Goal: Check status

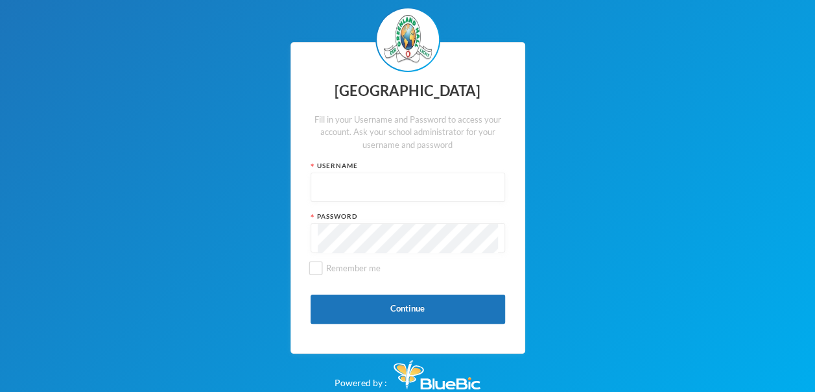
click at [415, 186] on input "text" at bounding box center [408, 187] width 180 height 29
click at [358, 191] on input "glh21p440" at bounding box center [408, 187] width 180 height 29
type input "glh21p40"
click at [315, 271] on input "Remember me" at bounding box center [316, 268] width 14 height 14
checkbox input "true"
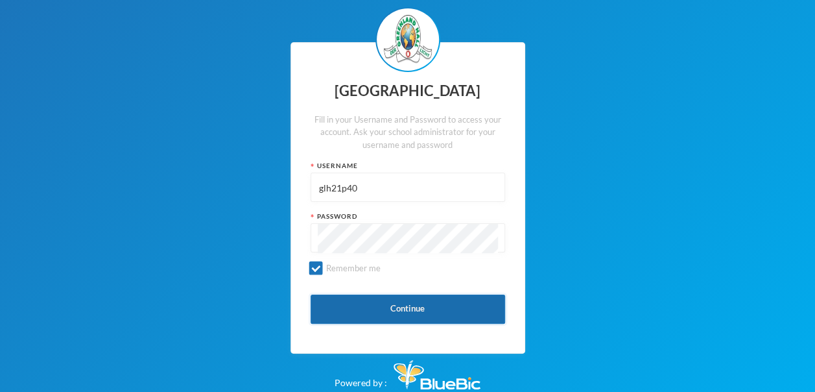
click at [447, 304] on button "Continue" at bounding box center [408, 309] width 195 height 29
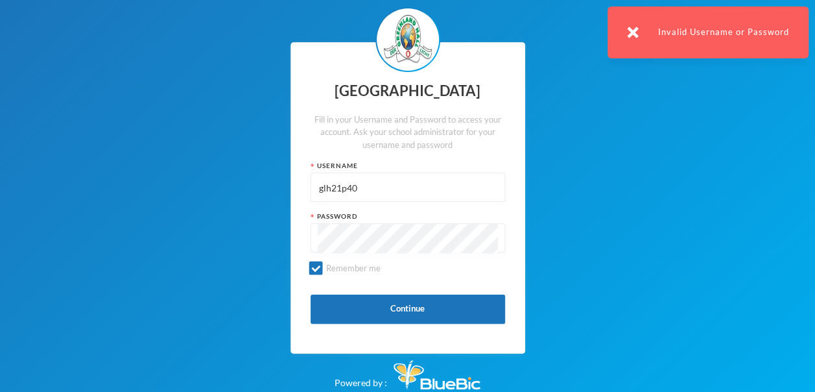
click at [382, 189] on input "glh21p40" at bounding box center [408, 187] width 180 height 29
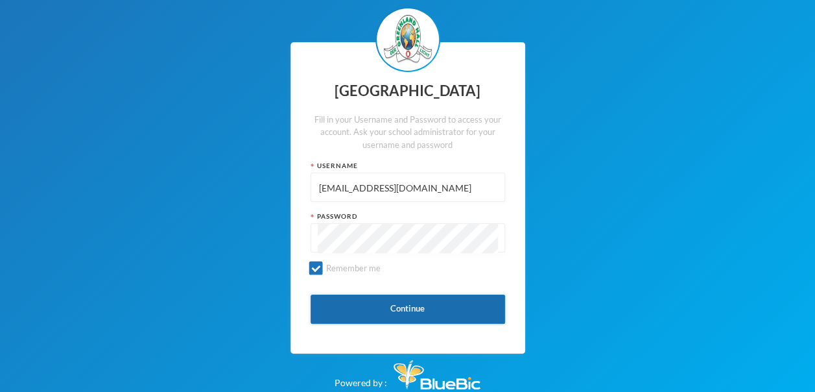
click at [424, 309] on button "Continue" at bounding box center [408, 309] width 195 height 29
click at [442, 309] on button "Continue" at bounding box center [408, 309] width 195 height 29
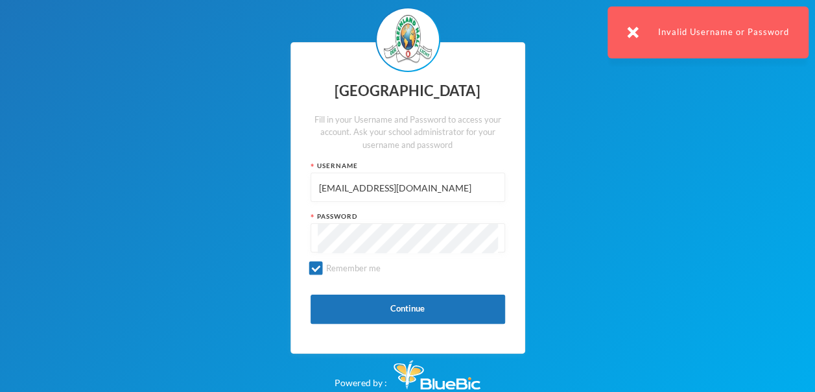
click at [461, 189] on input "[EMAIL_ADDRESS][DOMAIN_NAME]" at bounding box center [408, 187] width 180 height 29
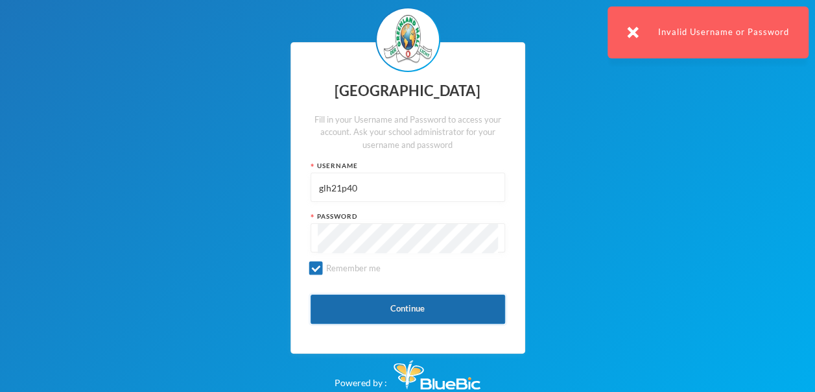
type input "glh21p40"
click at [441, 310] on button "Continue" at bounding box center [408, 309] width 195 height 29
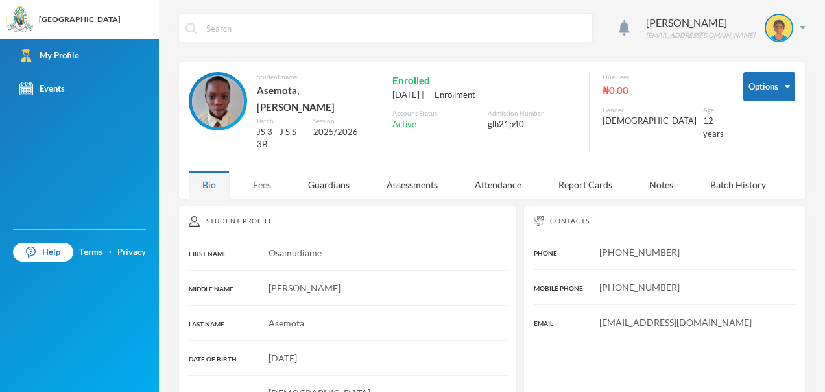
click at [262, 182] on div "Fees" at bounding box center [261, 185] width 45 height 28
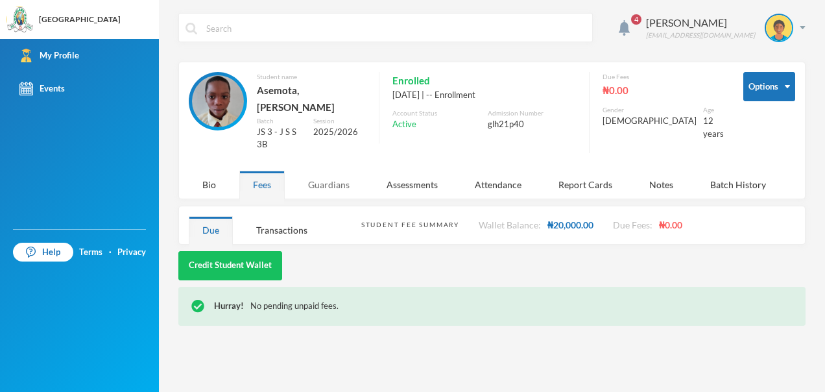
click at [321, 183] on div "Guardians" at bounding box center [329, 185] width 69 height 28
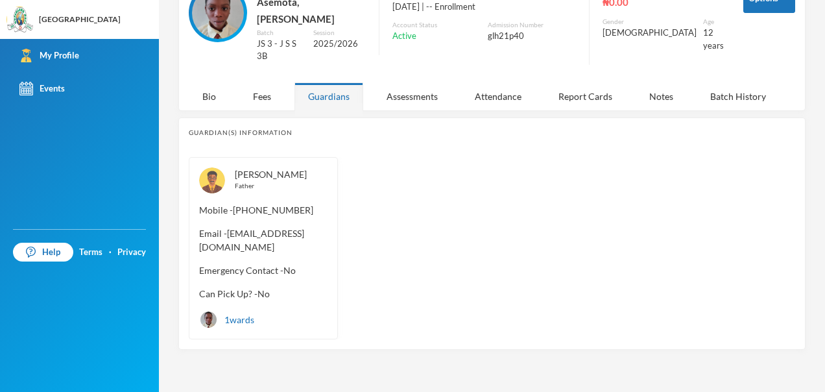
scroll to position [62, 0]
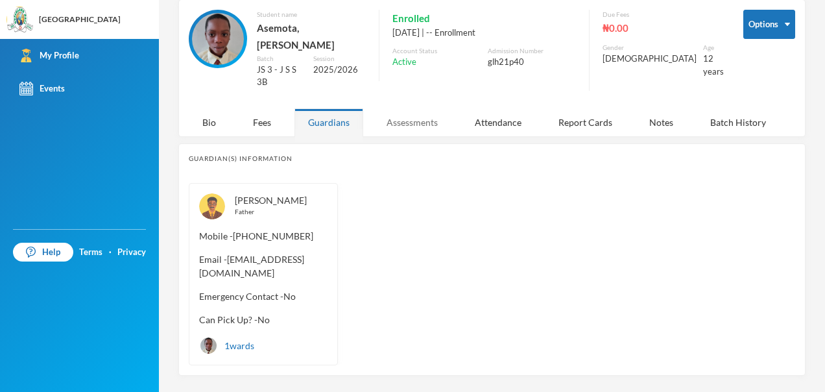
click at [410, 120] on div "Assessments" at bounding box center [412, 122] width 79 height 28
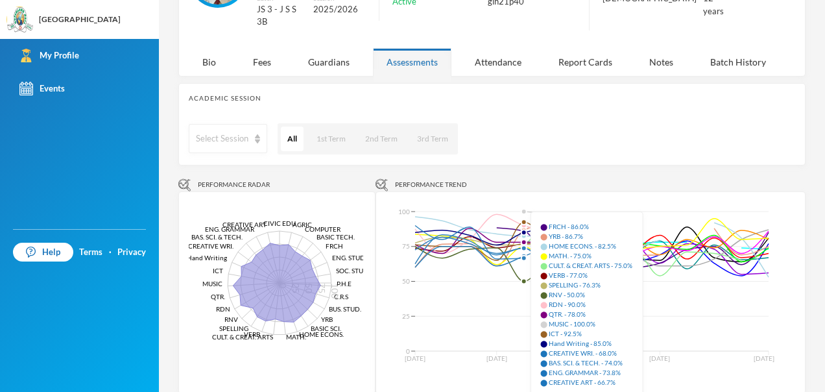
scroll to position [49, 0]
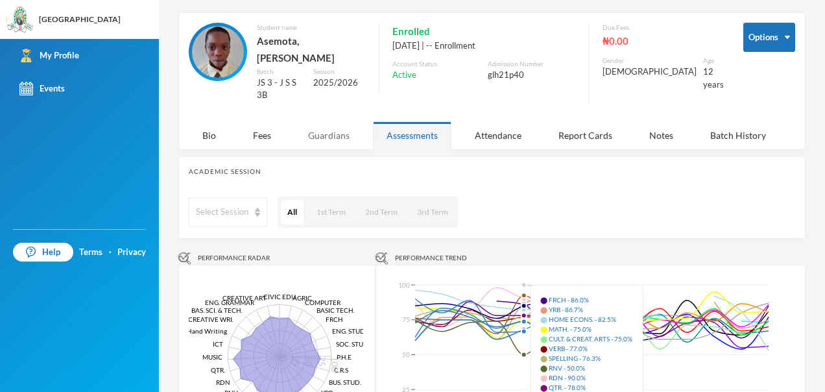
click at [339, 132] on div "Guardians" at bounding box center [329, 135] width 69 height 28
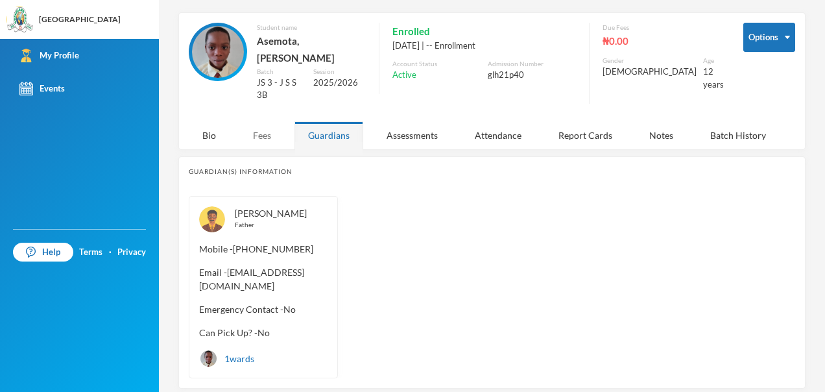
click at [258, 132] on div "Fees" at bounding box center [261, 135] width 45 height 28
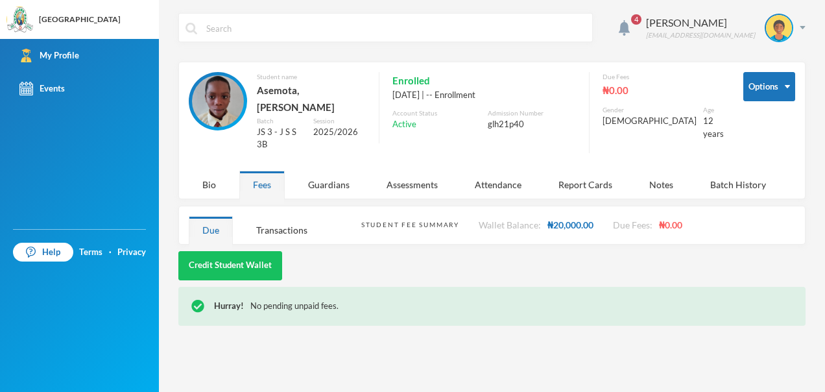
scroll to position [0, 0]
click at [780, 21] on img at bounding box center [779, 28] width 26 height 26
click at [777, 90] on button "Logout" at bounding box center [771, 94] width 58 height 19
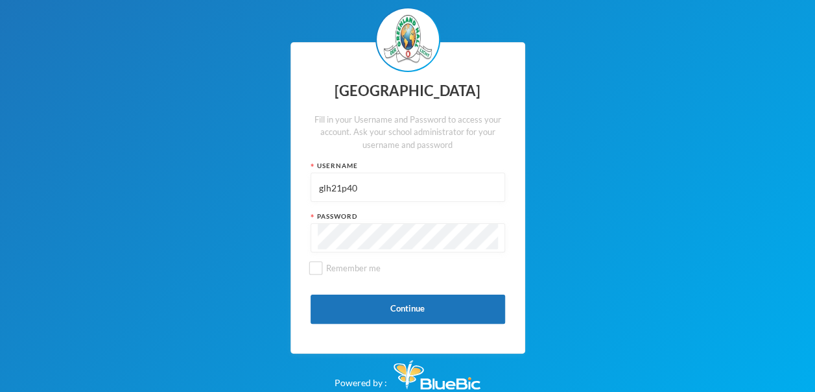
click at [420, 184] on input "glh21p40" at bounding box center [408, 187] width 180 height 29
type input "g"
click at [493, 130] on div "Fill in your Username and Password to access your account. Ask your school admi…" at bounding box center [408, 133] width 195 height 38
click at [318, 185] on input "text" at bounding box center [408, 187] width 180 height 29
type input "glhp206"
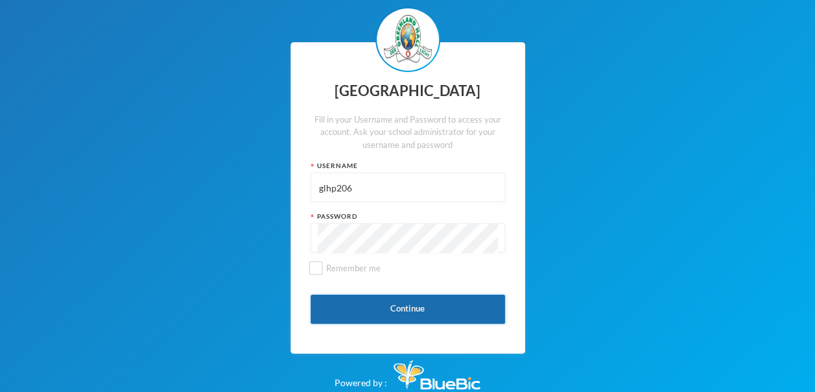
click at [446, 295] on button "Continue" at bounding box center [408, 309] width 195 height 29
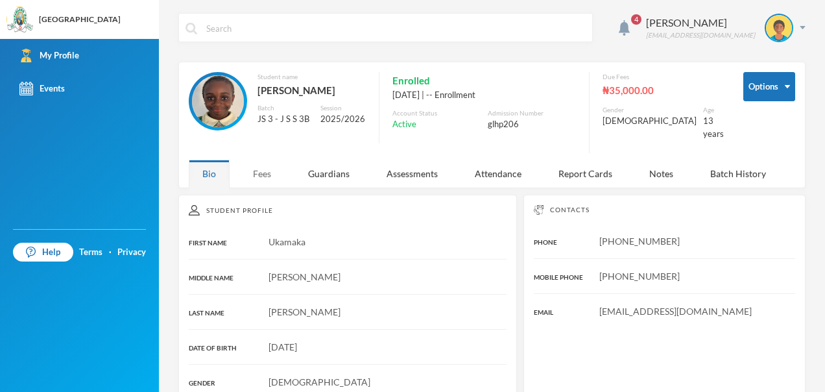
click at [264, 172] on div "Fees" at bounding box center [261, 174] width 45 height 28
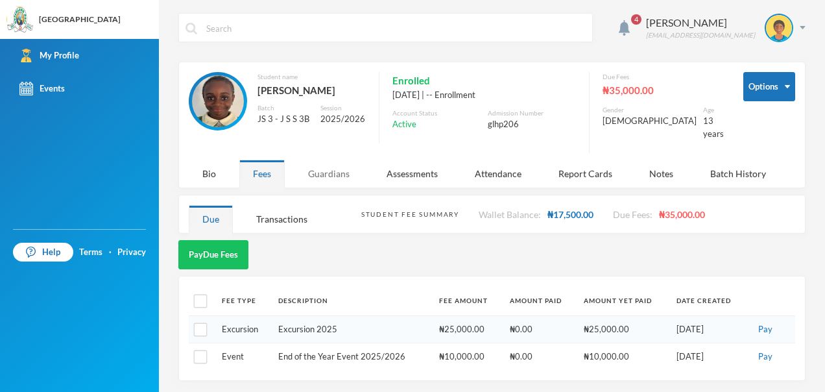
click at [326, 168] on div "Guardians" at bounding box center [329, 174] width 69 height 28
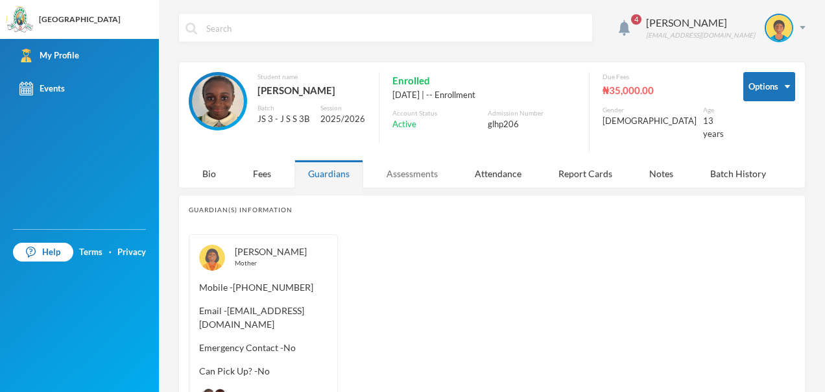
click at [415, 174] on div "Assessments" at bounding box center [412, 174] width 79 height 28
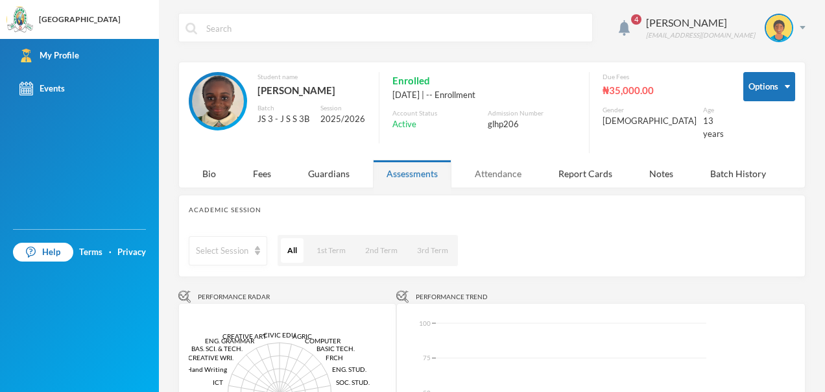
click at [494, 172] on div "Attendance" at bounding box center [498, 174] width 74 height 28
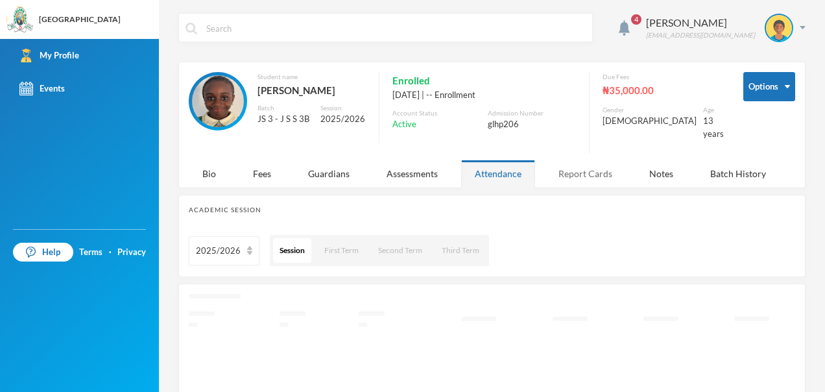
click at [594, 167] on div "Report Cards" at bounding box center [585, 174] width 81 height 28
